Goal: Find specific page/section: Find specific page/section

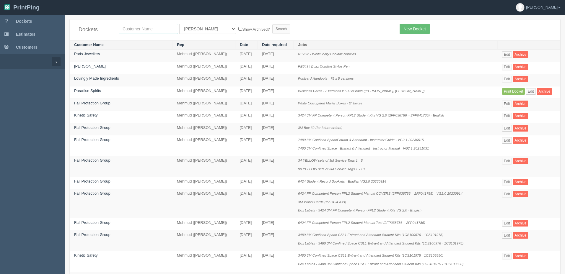
click at [132, 29] on input "text" at bounding box center [148, 29] width 59 height 10
type input "l"
type input "olympia"
click at [272, 24] on input "Search" at bounding box center [281, 28] width 18 height 9
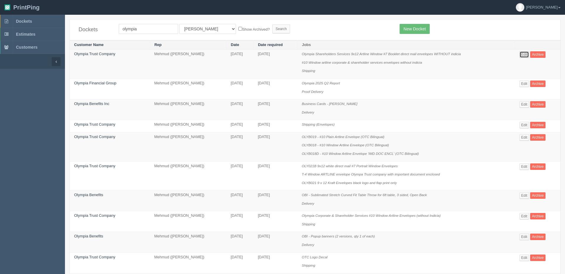
click at [525, 53] on link "Edit" at bounding box center [524, 54] width 10 height 6
